Goal: Check status: Check status

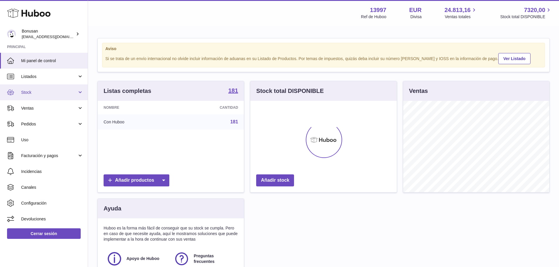
scroll to position [92, 146]
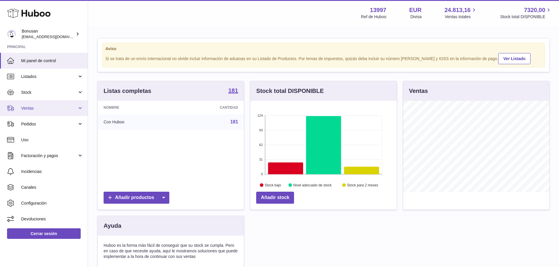
click at [40, 109] on span "Ventas" at bounding box center [49, 109] width 56 height 6
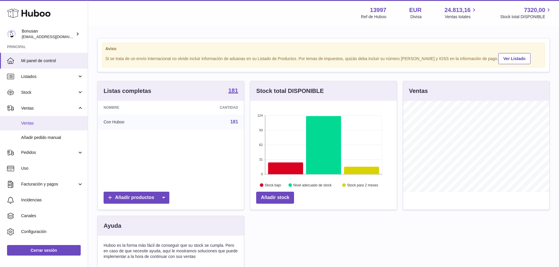
click at [40, 124] on span "Ventas" at bounding box center [52, 124] width 62 height 6
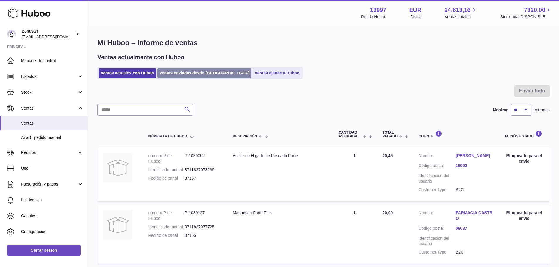
click at [179, 71] on link "Ventas enviadas desde [GEOGRAPHIC_DATA]" at bounding box center [204, 73] width 94 height 10
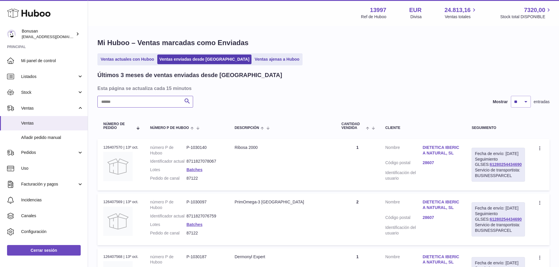
click at [149, 104] on input "text" at bounding box center [145, 102] width 96 height 12
paste input "*****"
drag, startPoint x: 519, startPoint y: 177, endPoint x: 483, endPoint y: 178, distance: 36.1
click at [483, 178] on div "Fecha de envío: 30º sep. 2025 Seguimiento GLSES: 61280252223039 Servicio de tra…" at bounding box center [497, 165] width 53 height 34
copy link "61280252223039"
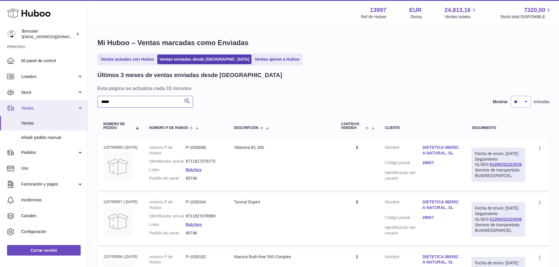
drag, startPoint x: 95, startPoint y: 104, endPoint x: 48, endPoint y: 108, distance: 47.7
click at [47, 107] on div "Huboo Bonusan internalAdmin-13997@internal.huboo.com Principal Mi panel de cont…" at bounding box center [279, 202] width 559 height 404
paste input "text"
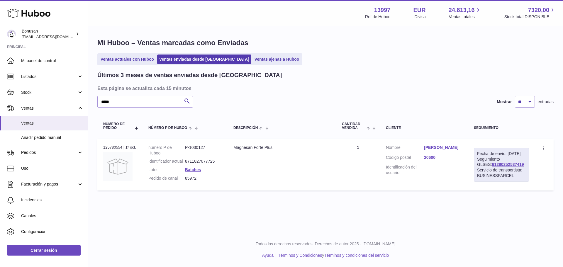
click at [437, 147] on link "Varona Ignacio" at bounding box center [443, 148] width 38 height 6
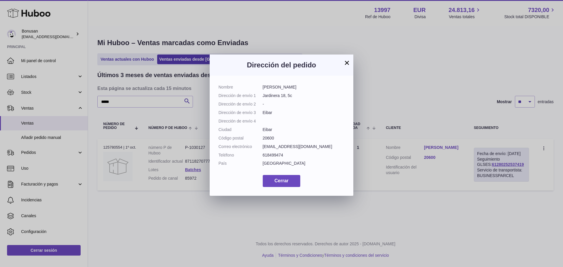
click at [348, 62] on button "×" at bounding box center [346, 62] width 7 height 7
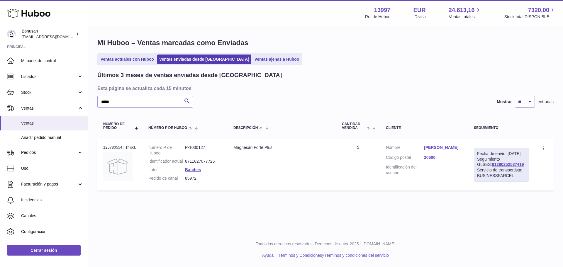
drag, startPoint x: 512, startPoint y: 170, endPoint x: 475, endPoint y: 170, distance: 37.8
click at [475, 170] on div "Fecha de envío: 2º oct. 2025 Seguimiento GLSES: 61280252537419 Servicio de tran…" at bounding box center [501, 165] width 55 height 34
copy link "61280252537419"
click at [72, 104] on div "Huboo Bonusan internalAdmin-13997@internal.huboo.com Principal Mi panel de cont…" at bounding box center [281, 133] width 563 height 267
paste input "text"
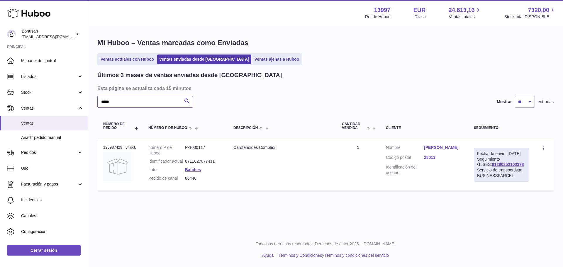
type input "*****"
drag, startPoint x: 512, startPoint y: 170, endPoint x: 477, endPoint y: 170, distance: 35.5
click at [477, 170] on div "Fecha de envío: 6º oct. 2025 Seguimiento GLSES: 61280253103378 Servicio de tran…" at bounding box center [501, 165] width 55 height 34
copy link "61280253103378"
